Goal: Information Seeking & Learning: Learn about a topic

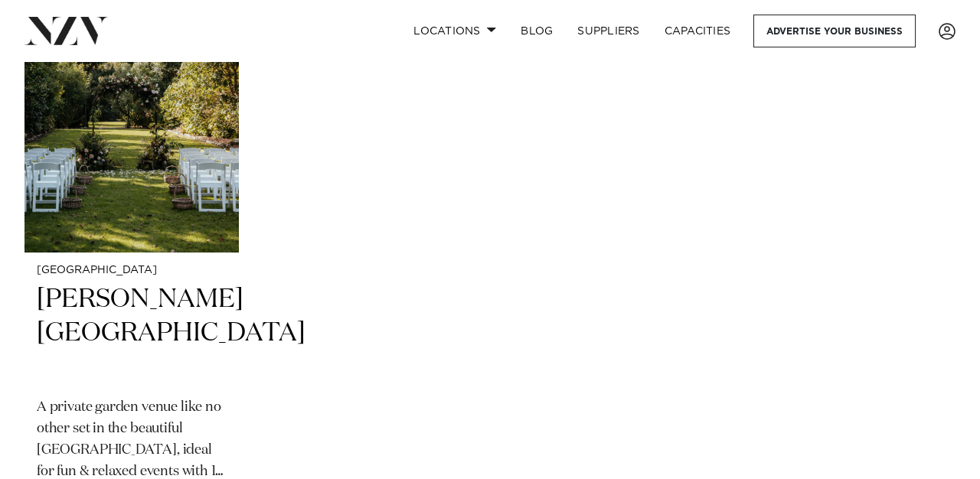
scroll to position [4125, 0]
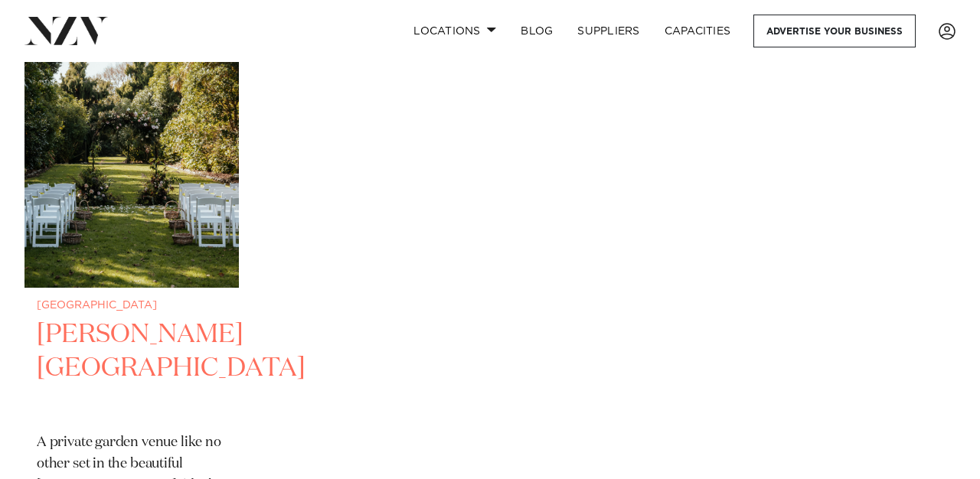
click at [117, 360] on h2 "[PERSON_NAME][GEOGRAPHIC_DATA]" at bounding box center [132, 369] width 190 height 103
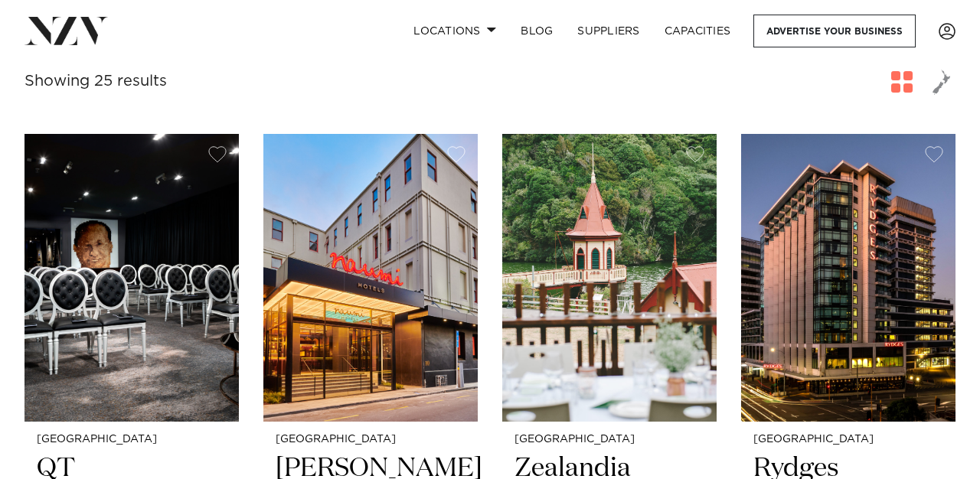
scroll to position [289, 0]
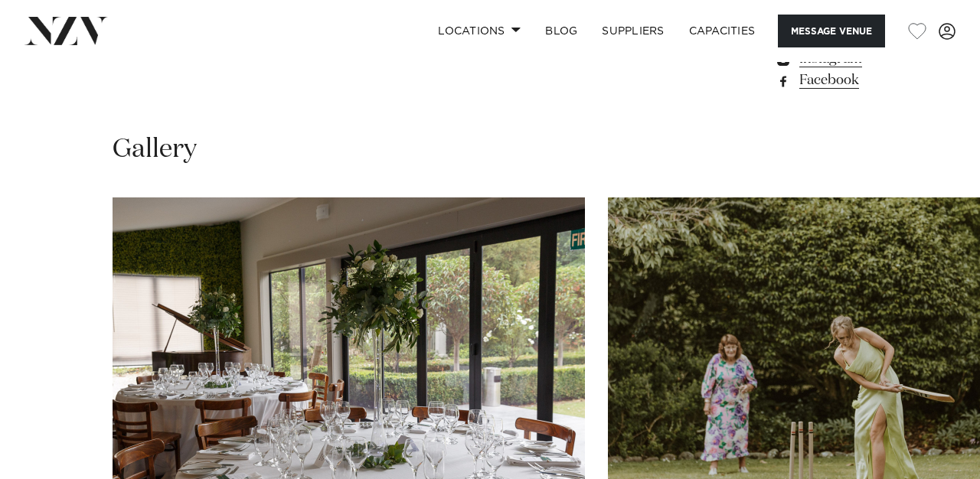
scroll to position [1421, 0]
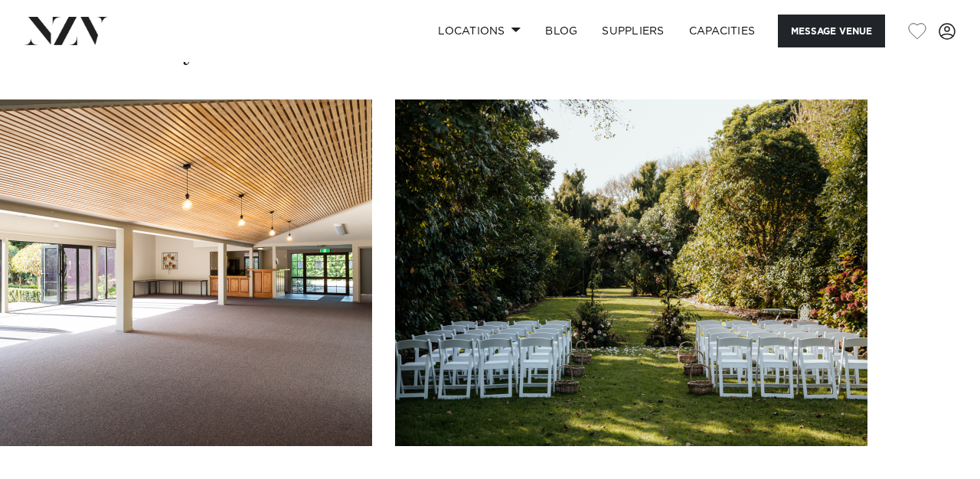
click at [935, 374] on swiper-container at bounding box center [490, 310] width 980 height 420
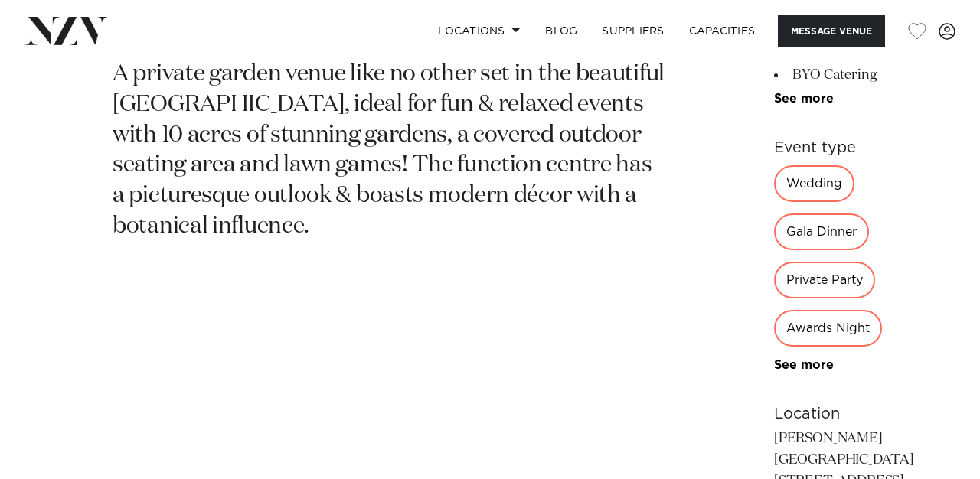
scroll to position [702, 0]
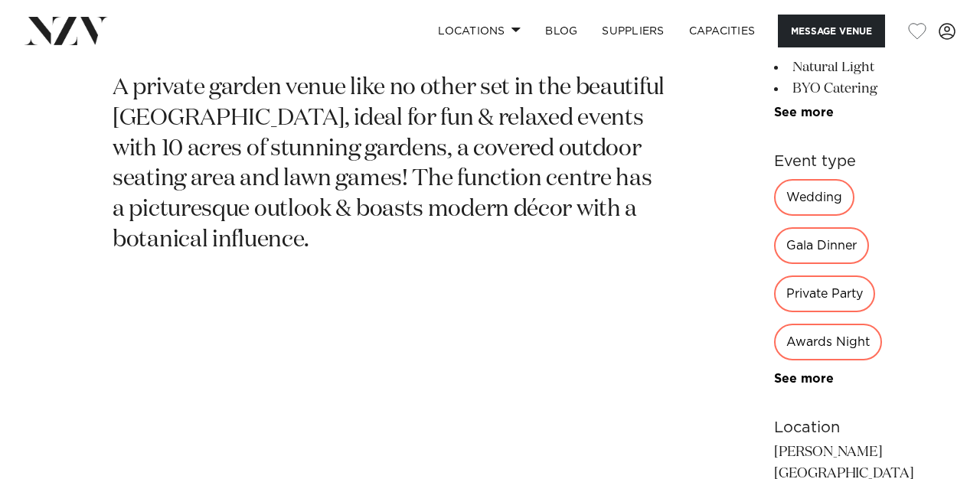
click at [774, 201] on div "Wedding" at bounding box center [814, 197] width 80 height 37
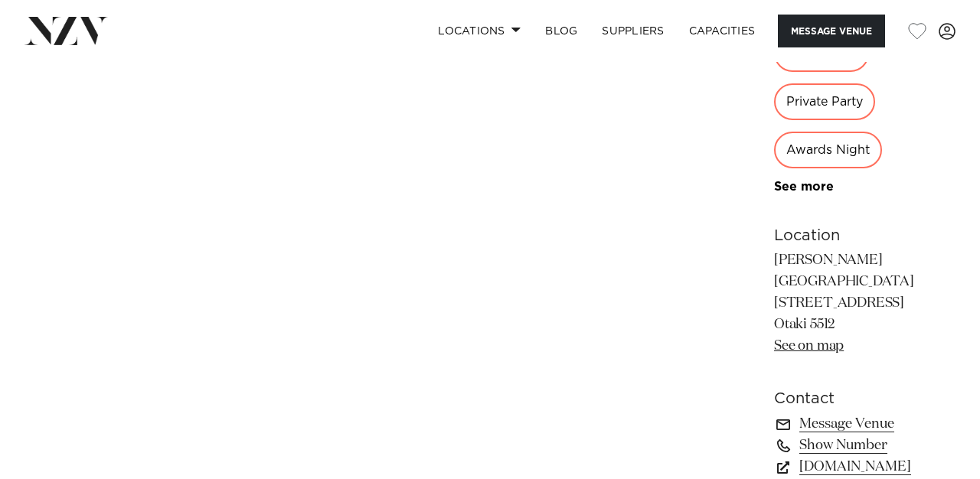
scroll to position [897, 0]
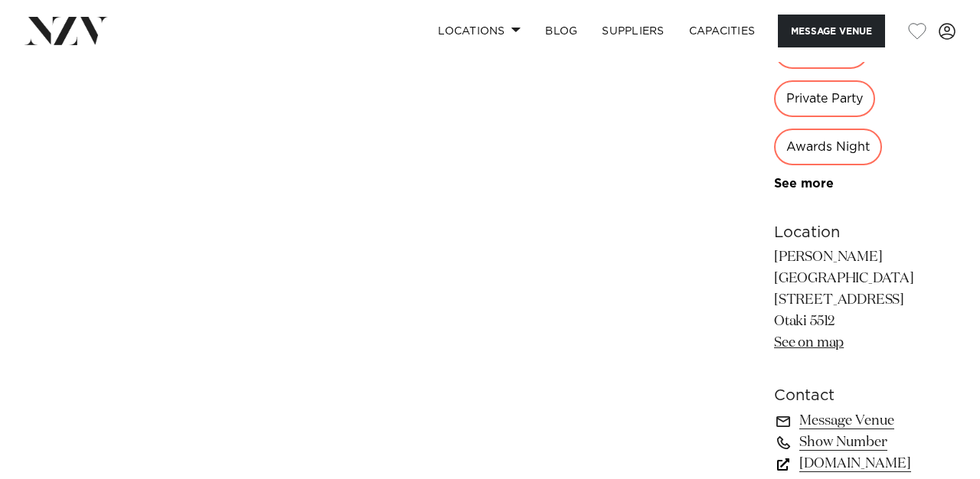
click at [774, 453] on link "[DOMAIN_NAME]" at bounding box center [844, 463] width 140 height 21
